Goal: Transaction & Acquisition: Obtain resource

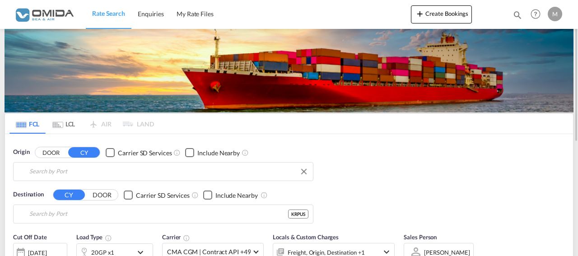
type input "Gdansk, PLGDN"
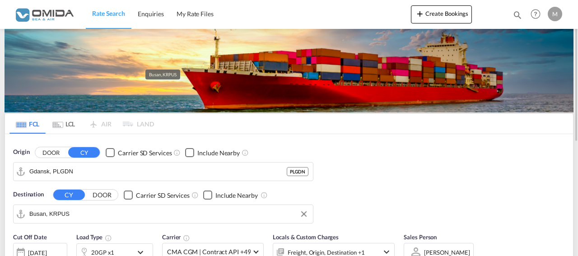
click at [88, 209] on input "Busan, KRPUS" at bounding box center [168, 214] width 279 height 14
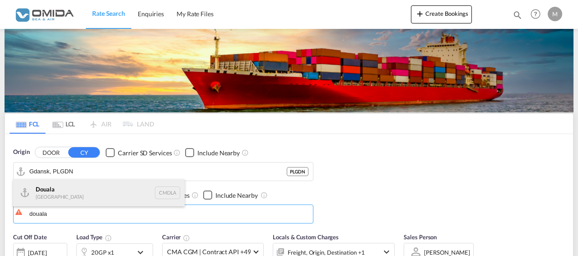
click at [101, 195] on div "Douala [GEOGRAPHIC_DATA] CMDLA" at bounding box center [98, 192] width 171 height 27
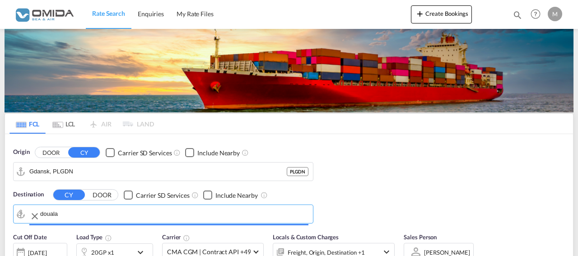
type input "Douala, CMDLA"
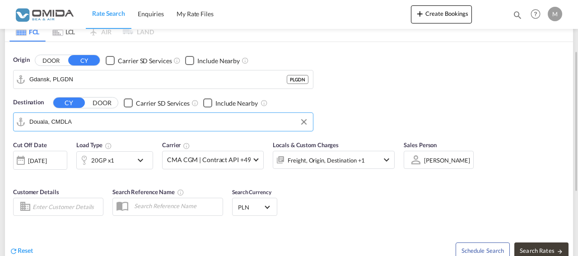
click at [144, 157] on md-icon "icon-chevron-down" at bounding box center [142, 160] width 15 height 11
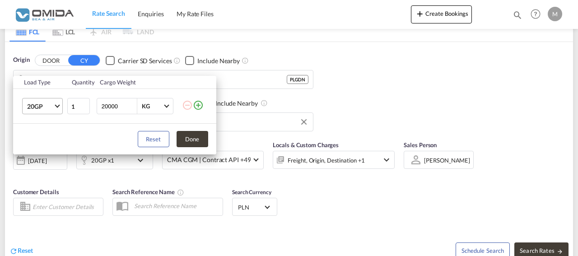
click at [58, 106] on span "Choose: \a20GP" at bounding box center [57, 105] width 5 height 5
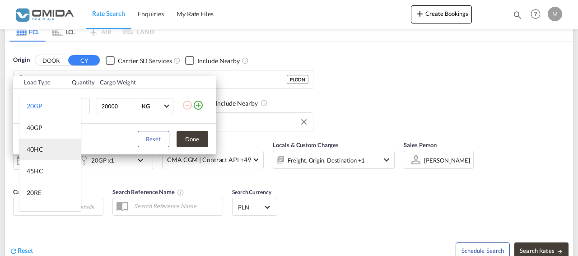
click at [45, 149] on md-option "40HC" at bounding box center [49, 150] width 61 height 22
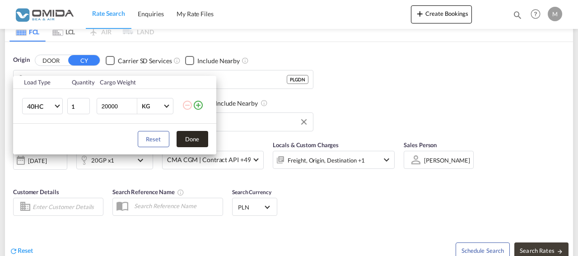
click at [185, 139] on button "Done" at bounding box center [192, 139] width 32 height 16
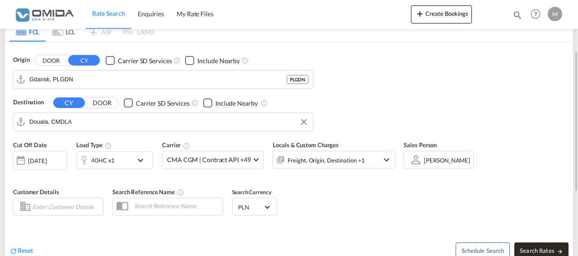
click at [534, 246] on button "Search Rates" at bounding box center [541, 250] width 54 height 16
type input "PLGDN to CMDLA / [DATE]"
